Goal: Task Accomplishment & Management: Use online tool/utility

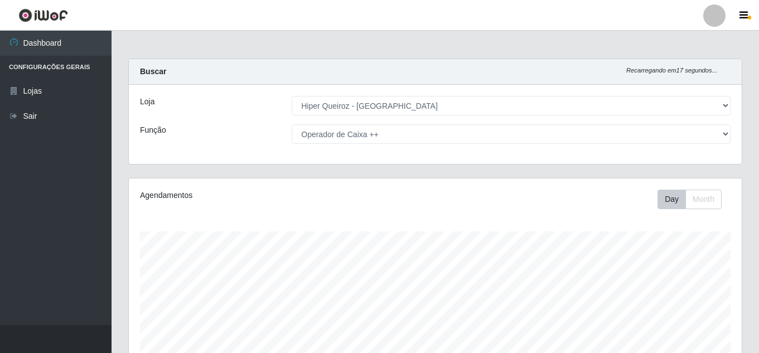
select select "513"
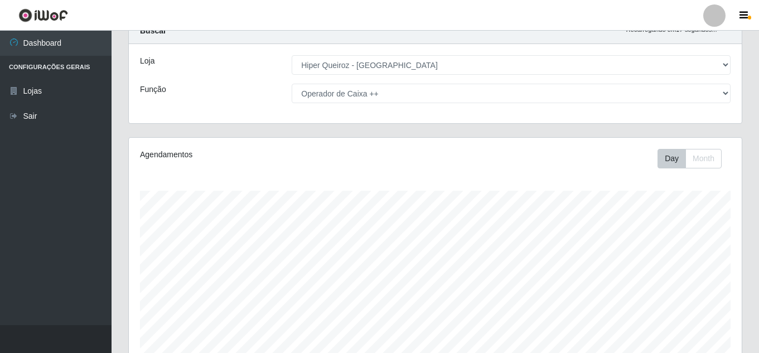
scroll to position [232, 613]
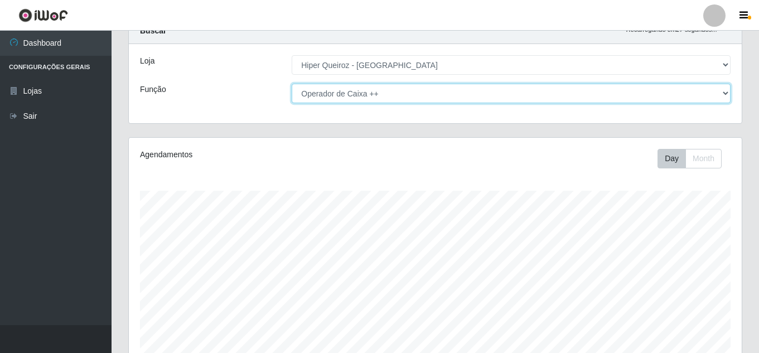
click at [660, 90] on select "[Selecione...] Embalador Embalador + Embalador ++ Operador de Caixa Operador de…" at bounding box center [511, 94] width 439 height 20
click at [292, 84] on select "[Selecione...] Embalador Embalador + Embalador ++ Operador de Caixa Operador de…" at bounding box center [511, 94] width 439 height 20
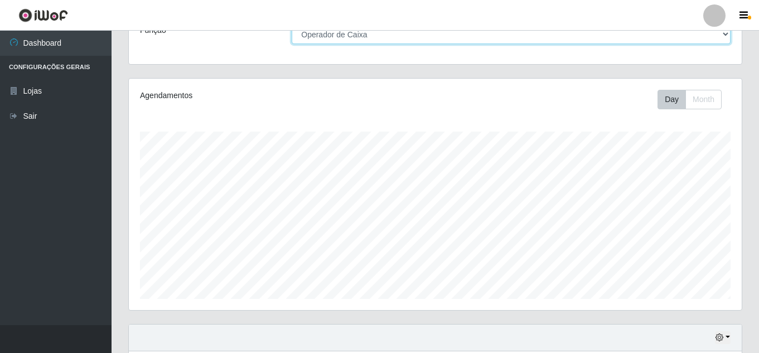
scroll to position [189, 0]
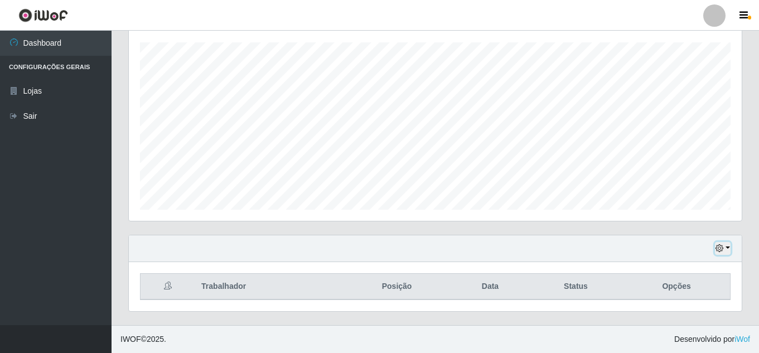
click at [723, 251] on icon "button" at bounding box center [720, 248] width 8 height 8
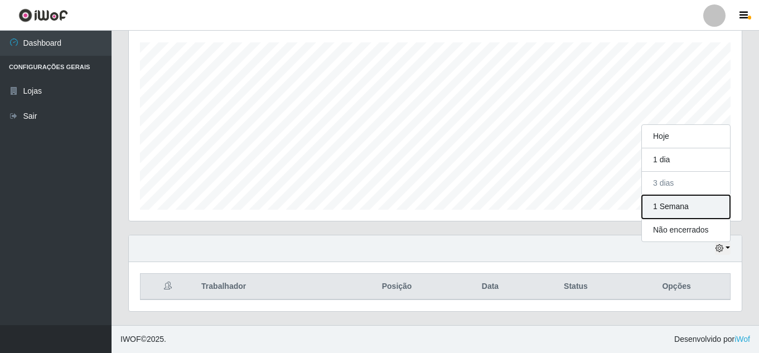
click at [673, 209] on button "1 Semana" at bounding box center [686, 206] width 88 height 23
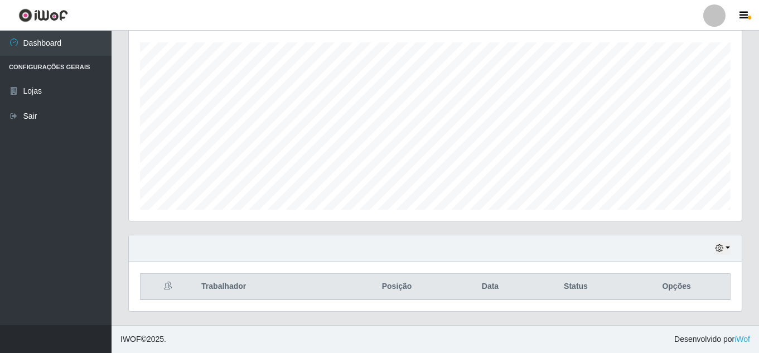
scroll to position [0, 0]
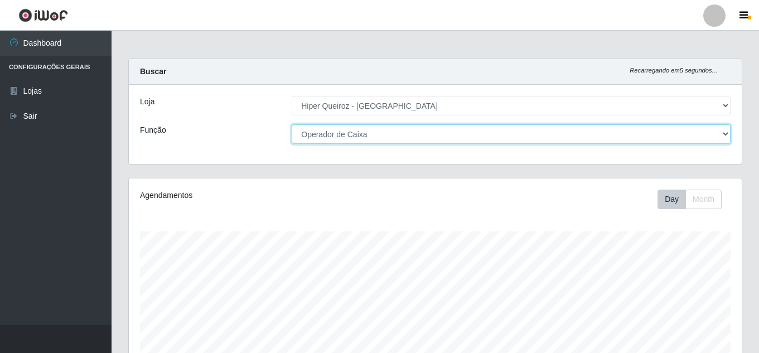
click at [340, 135] on select "[Selecione...] Embalador Embalador + Embalador ++ Operador de Caixa Operador de…" at bounding box center [511, 134] width 439 height 20
click at [292, 124] on select "[Selecione...] Embalador Embalador + Embalador ++ Operador de Caixa Operador de…" at bounding box center [511, 134] width 439 height 20
click at [366, 133] on select "[Selecione...] Embalador Embalador + Embalador ++ Operador de Caixa Operador de…" at bounding box center [511, 134] width 439 height 20
select select "70"
click at [292, 124] on select "[Selecione...] Embalador Embalador + Embalador ++ Operador de Caixa Operador de…" at bounding box center [511, 134] width 439 height 20
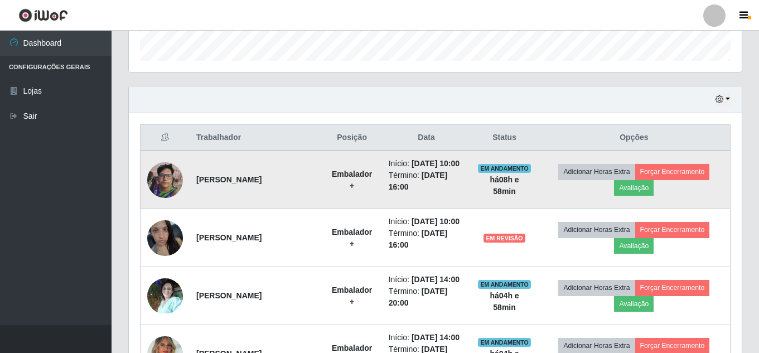
scroll to position [335, 0]
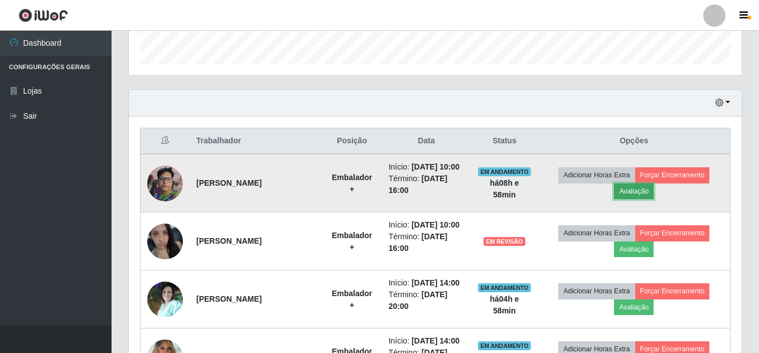
click at [647, 199] on button "Avaliação" at bounding box center [634, 192] width 40 height 16
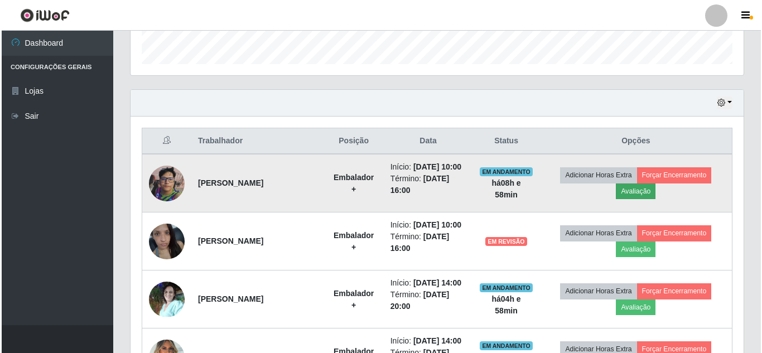
scroll to position [232, 608]
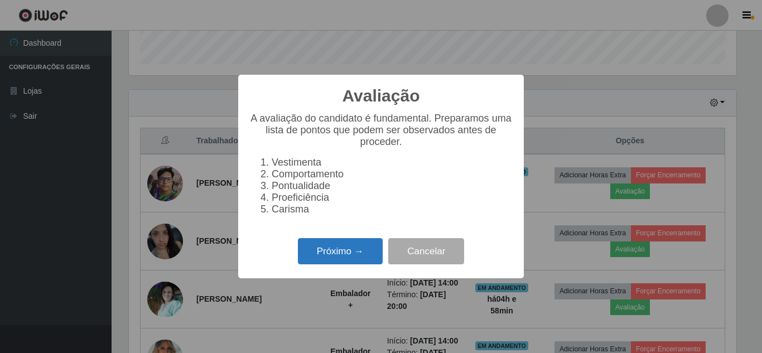
click at [364, 259] on button "Próximo →" at bounding box center [340, 251] width 85 height 26
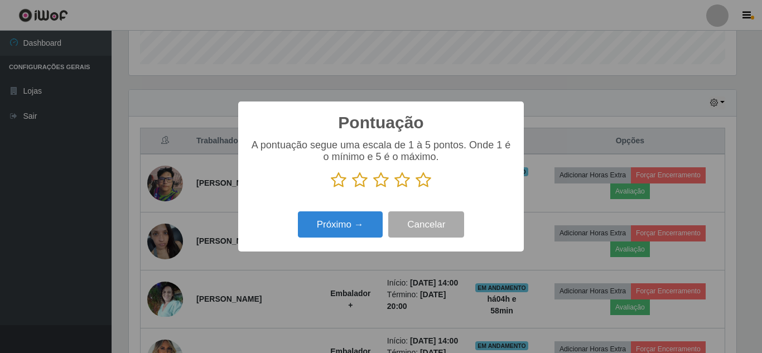
scroll to position [557753, 557377]
click at [421, 181] on icon at bounding box center [424, 180] width 16 height 17
click at [416, 189] on input "radio" at bounding box center [416, 189] width 0 height 0
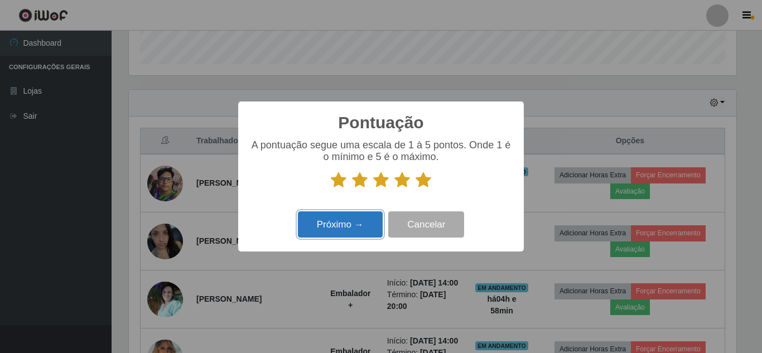
click at [352, 224] on button "Próximo →" at bounding box center [340, 224] width 85 height 26
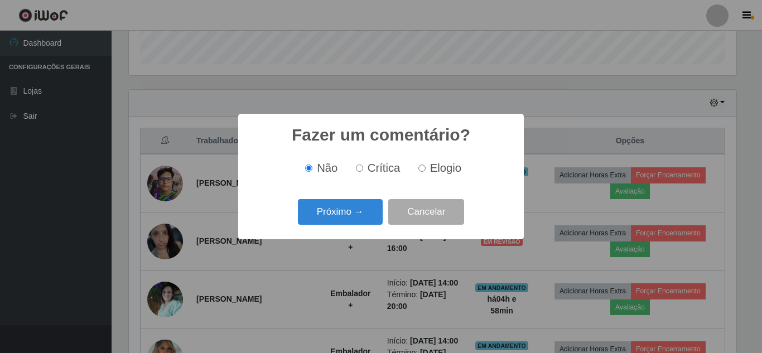
click at [424, 171] on input "Elogio" at bounding box center [421, 168] width 7 height 7
radio input "true"
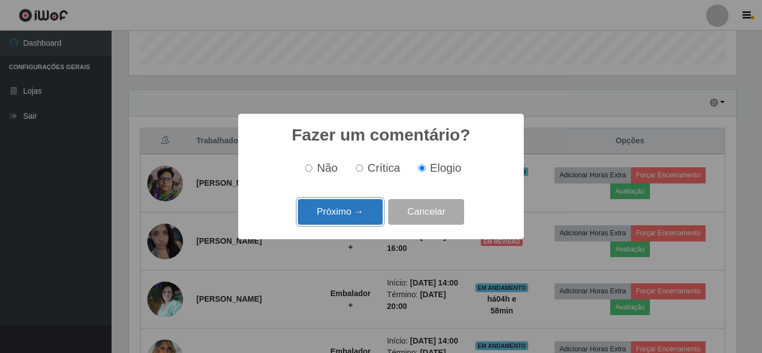
click at [352, 210] on button "Próximo →" at bounding box center [340, 212] width 85 height 26
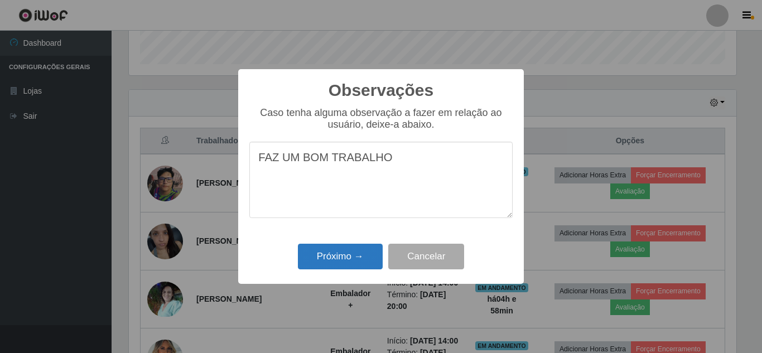
type textarea "FAZ UM BOM TRABALHO"
click at [350, 253] on button "Próximo →" at bounding box center [340, 257] width 85 height 26
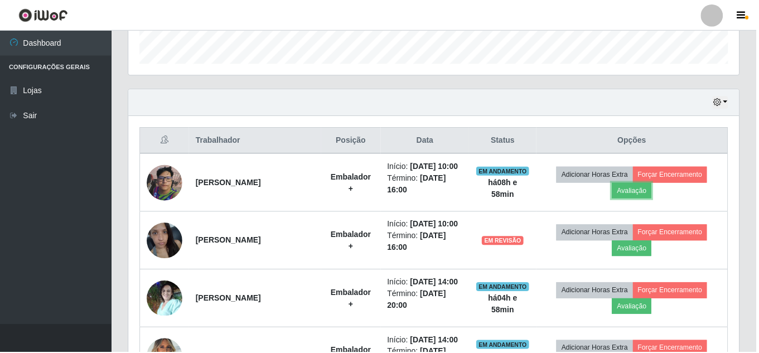
scroll to position [232, 613]
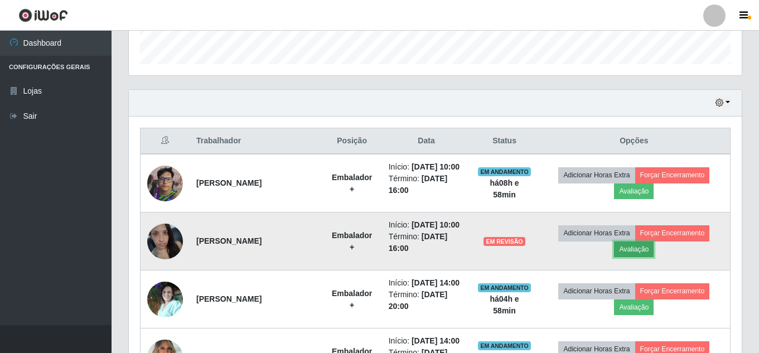
click at [644, 257] on button "Avaliação" at bounding box center [634, 250] width 40 height 16
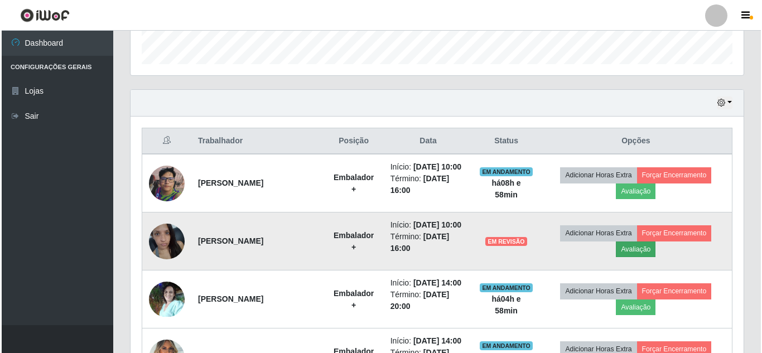
scroll to position [232, 608]
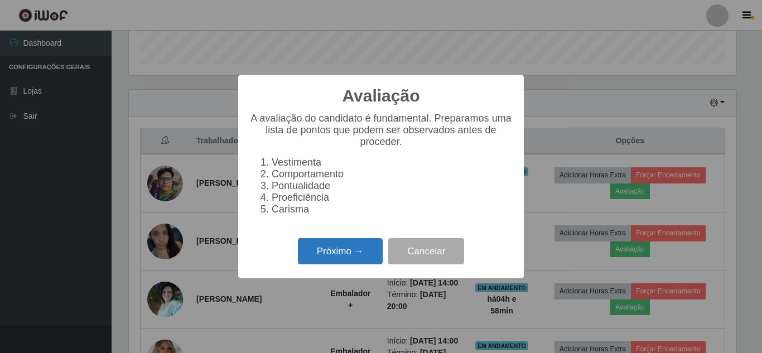
click at [360, 262] on button "Próximo →" at bounding box center [340, 251] width 85 height 26
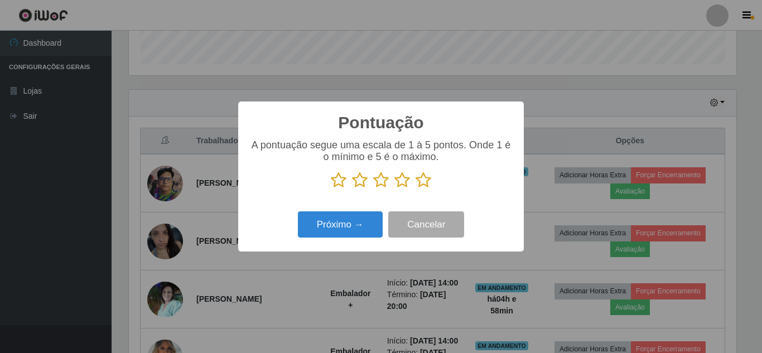
click at [420, 181] on icon at bounding box center [424, 180] width 16 height 17
click at [416, 189] on input "radio" at bounding box center [416, 189] width 0 height 0
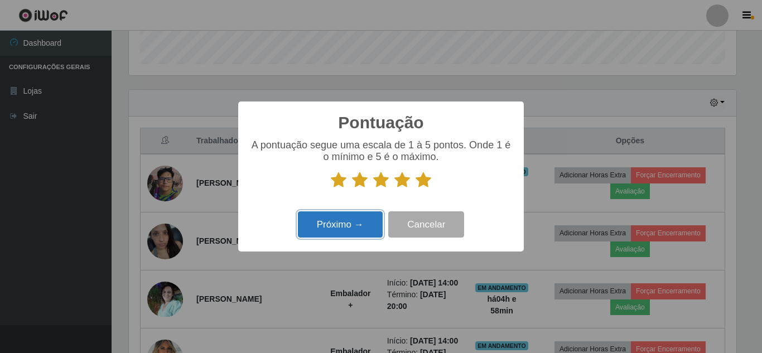
click at [331, 229] on button "Próximo →" at bounding box center [340, 224] width 85 height 26
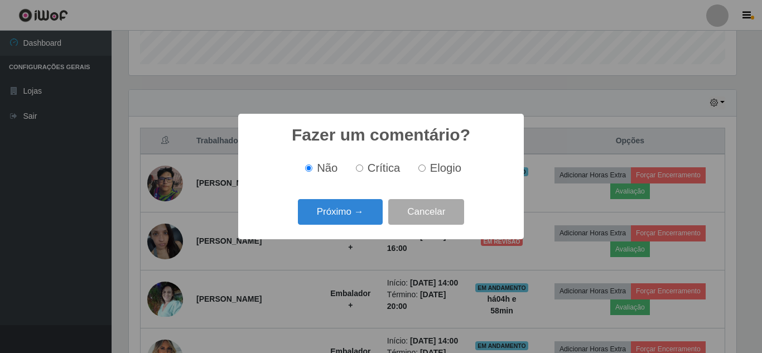
click at [420, 167] on input "Elogio" at bounding box center [421, 168] width 7 height 7
radio input "true"
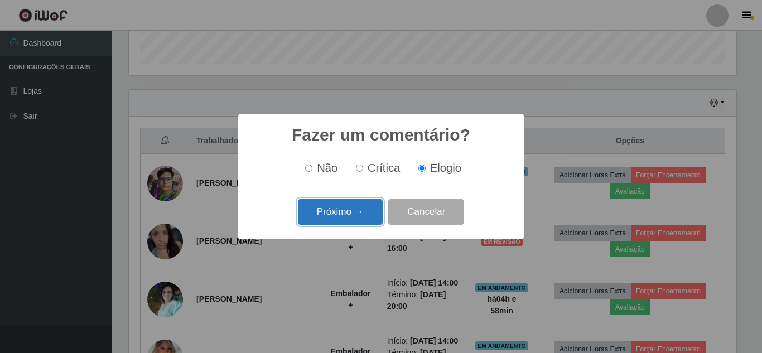
click at [338, 211] on button "Próximo →" at bounding box center [340, 212] width 85 height 26
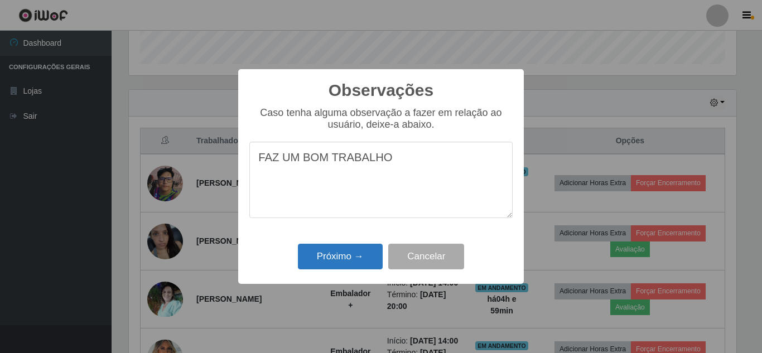
type textarea "FAZ UM BOM TRABALHO"
click at [345, 260] on button "Próximo →" at bounding box center [340, 257] width 85 height 26
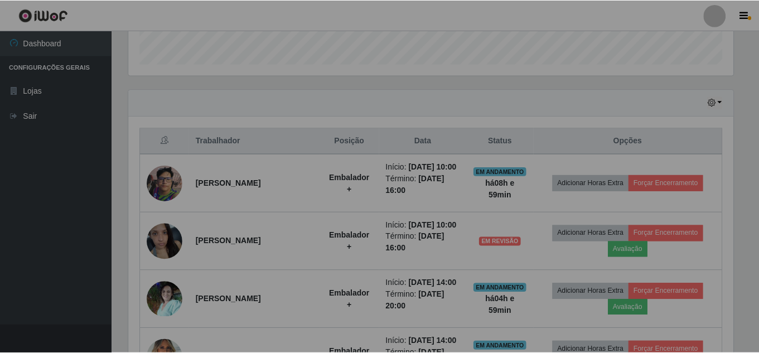
scroll to position [232, 613]
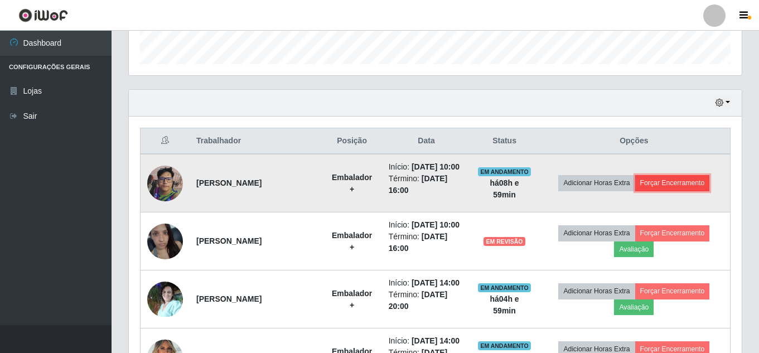
click at [687, 187] on button "Forçar Encerramento" at bounding box center [673, 183] width 75 height 16
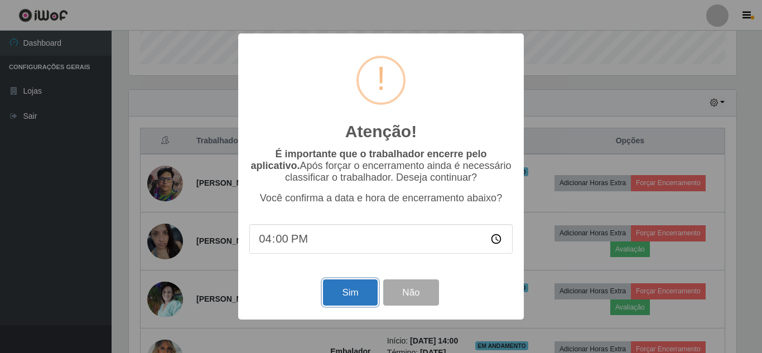
click at [355, 293] on button "Sim" at bounding box center [350, 293] width 54 height 26
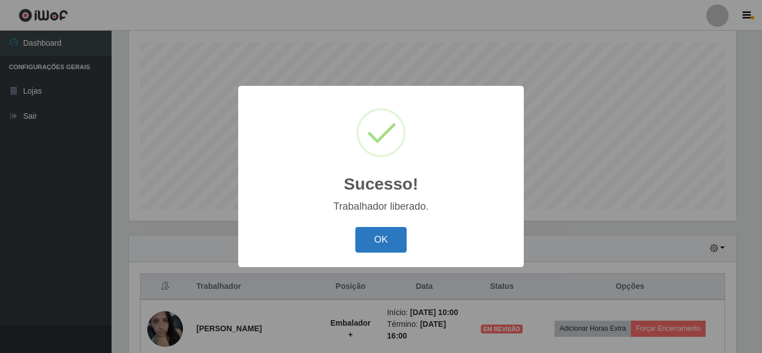
click at [393, 240] on button "OK" at bounding box center [381, 240] width 52 height 26
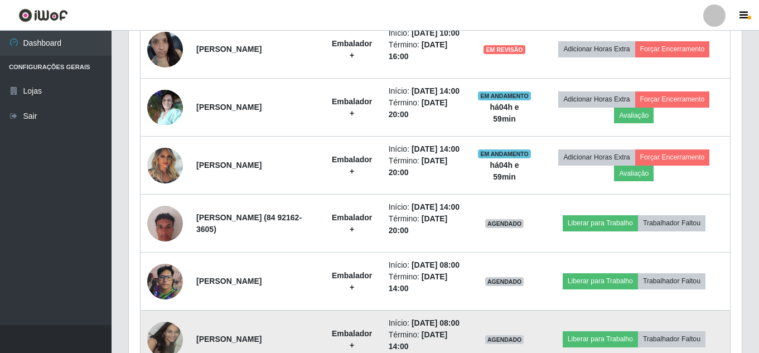
scroll to position [468, 0]
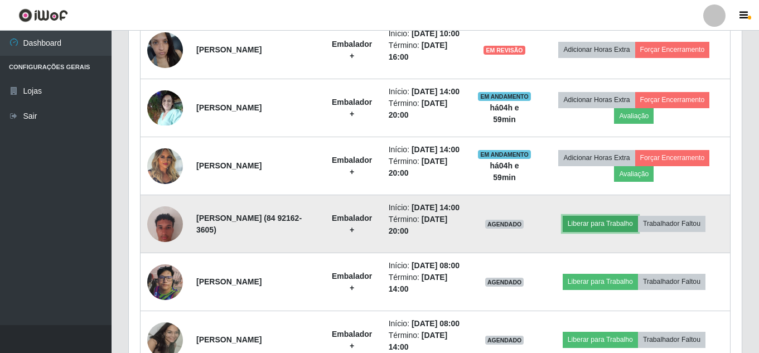
click at [617, 232] on button "Liberar para Trabalho" at bounding box center [600, 224] width 75 height 16
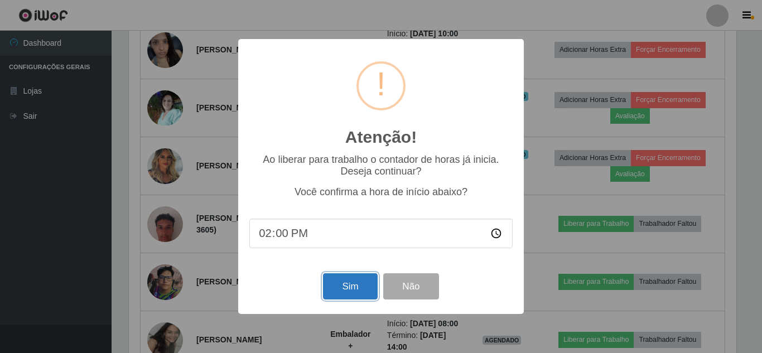
click at [354, 291] on button "Sim" at bounding box center [350, 286] width 54 height 26
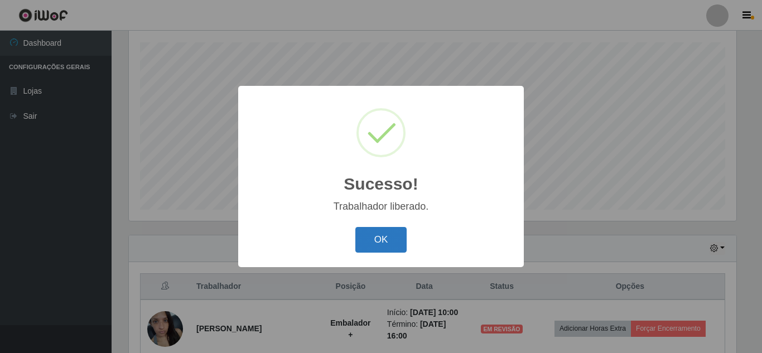
click at [380, 240] on button "OK" at bounding box center [381, 240] width 52 height 26
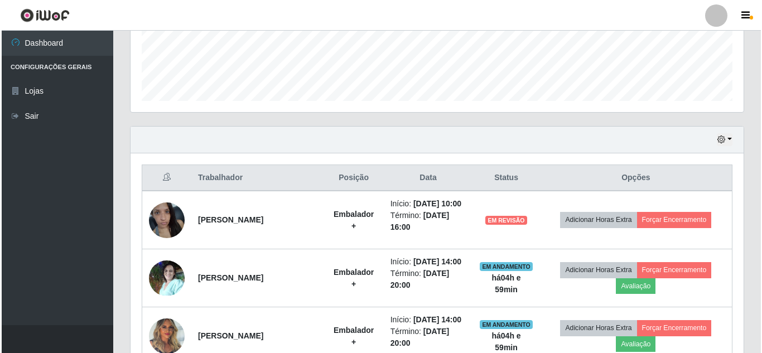
scroll to position [0, 0]
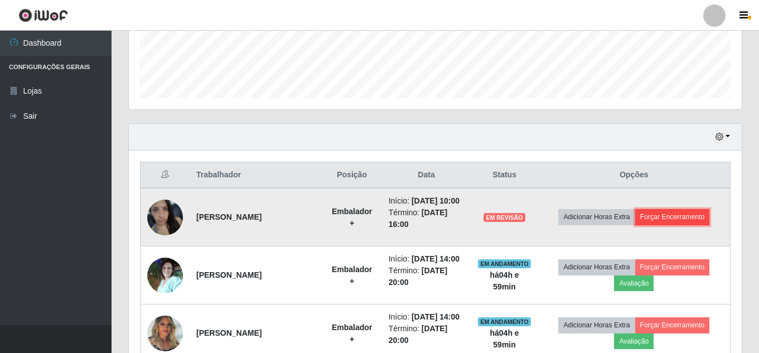
click at [668, 218] on button "Forçar Encerramento" at bounding box center [673, 217] width 75 height 16
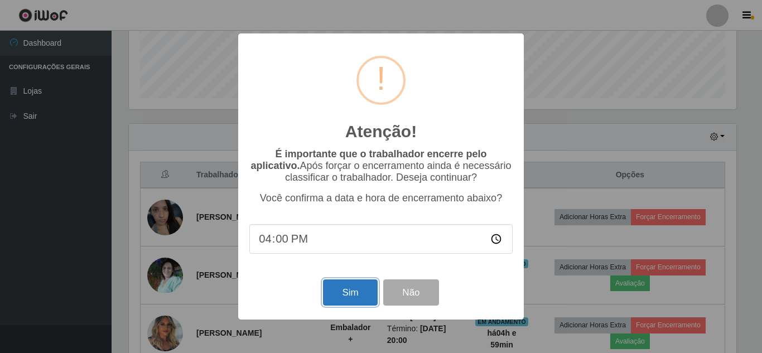
click at [358, 293] on button "Sim" at bounding box center [350, 293] width 54 height 26
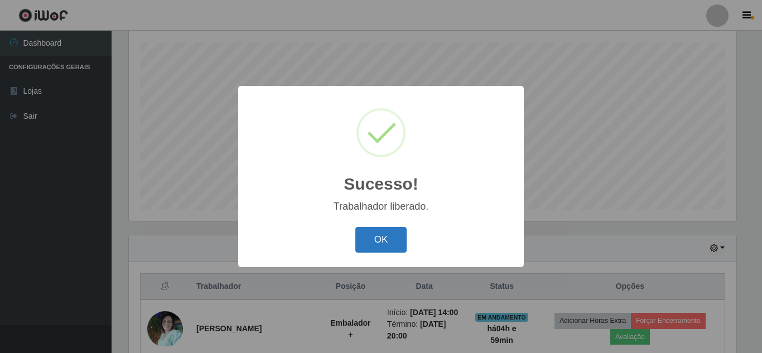
click at [387, 251] on button "OK" at bounding box center [381, 240] width 52 height 26
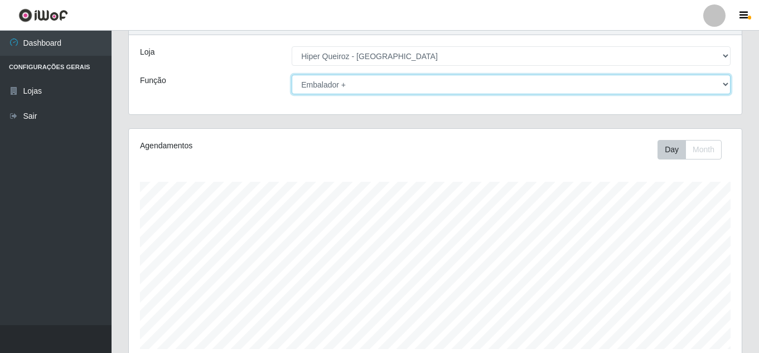
click at [517, 86] on select "[Selecione...] Embalador Embalador + Embalador ++ Operador de Caixa Operador de…" at bounding box center [511, 85] width 439 height 20
click at [292, 75] on select "[Selecione...] Embalador Embalador + Embalador ++ Operador de Caixa Operador de…" at bounding box center [511, 85] width 439 height 20
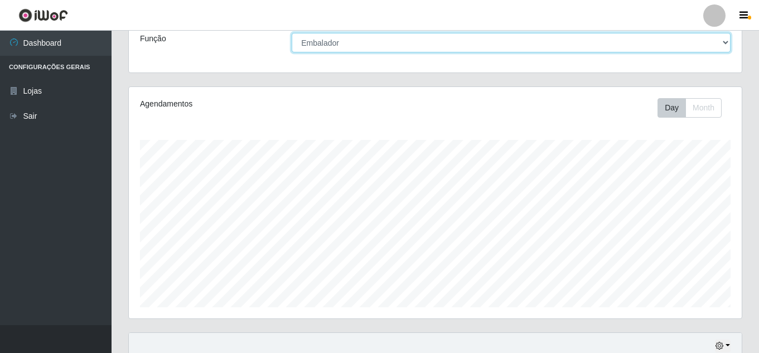
scroll to position [42, 0]
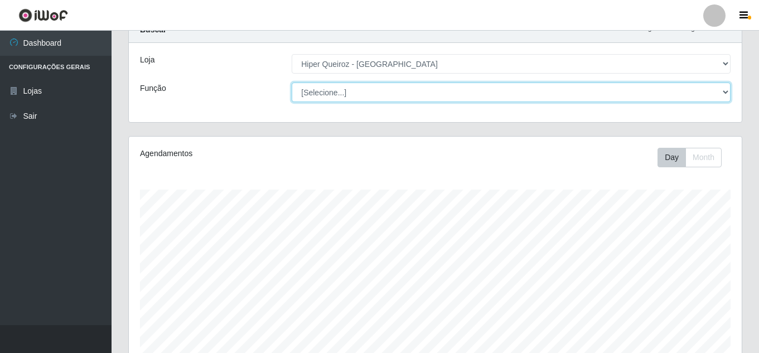
select select "71"
